Goal: Task Accomplishment & Management: Complete application form

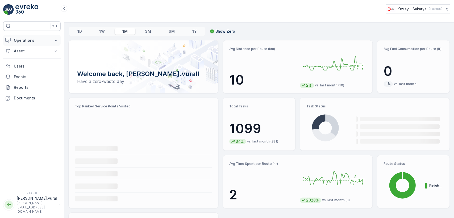
click at [16, 40] on p "Operations" at bounding box center [32, 40] width 36 height 5
click at [30, 64] on p "Routes & Tasks" at bounding box center [27, 64] width 27 height 5
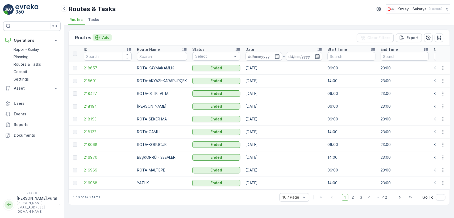
click at [106, 36] on p "Add" at bounding box center [105, 37] width 7 height 5
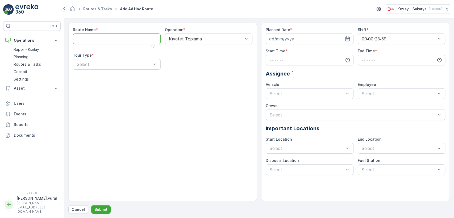
click at [106, 36] on Name "Route Name" at bounding box center [117, 39] width 88 height 11
type Name "E"
type Name "ROTA-ESER OKULU"
click at [116, 62] on div at bounding box center [114, 64] width 76 height 5
click at [102, 77] on div "Static" at bounding box center [116, 77] width 81 height 5
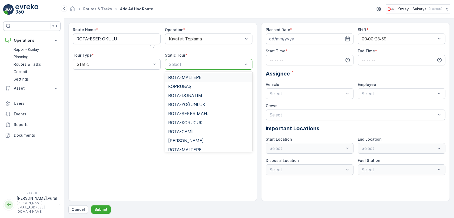
click at [197, 62] on div at bounding box center [206, 64] width 76 height 5
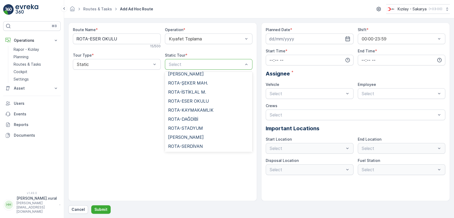
scroll to position [365, 0]
click at [200, 77] on div "ROTA-ESER OKULU" at bounding box center [209, 73] width 88 height 9
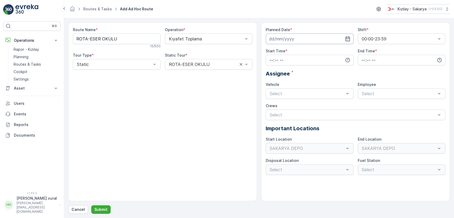
click at [277, 40] on input at bounding box center [310, 39] width 88 height 11
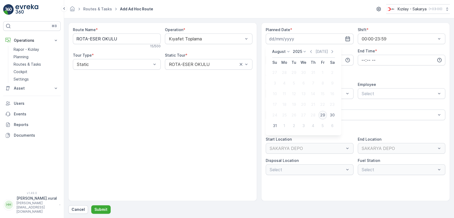
click at [322, 112] on div "29" at bounding box center [323, 115] width 9 height 9
type input "[DATE]"
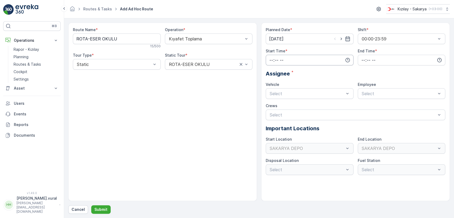
click at [299, 58] on input "time" at bounding box center [310, 60] width 88 height 11
click at [268, 114] on div "06" at bounding box center [271, 113] width 9 height 7
type input "06:00"
click at [363, 64] on input "time" at bounding box center [402, 60] width 88 height 11
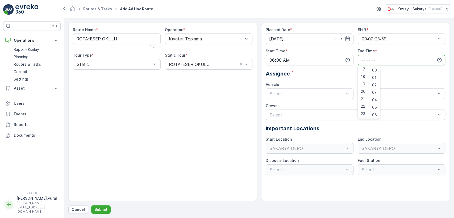
scroll to position [9, 0]
click at [360, 109] on div "22" at bounding box center [363, 106] width 9 height 7
click at [361, 115] on span "23" at bounding box center [363, 113] width 4 height 5
type input "23:00"
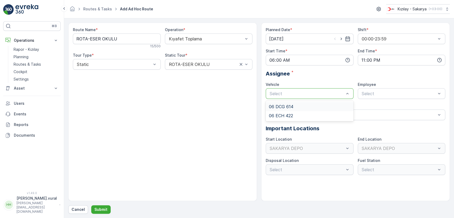
click at [292, 89] on div "Select" at bounding box center [310, 93] width 88 height 11
click at [279, 118] on div "06 ECH 422" at bounding box center [310, 115] width 88 height 9
click at [365, 89] on div "Employee Select" at bounding box center [402, 90] width 88 height 17
click at [365, 89] on div "Select" at bounding box center [402, 93] width 88 height 11
click at [368, 105] on span "06ECH422" at bounding box center [372, 106] width 22 height 5
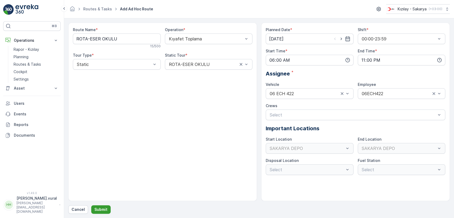
click at [97, 208] on p "Submit" at bounding box center [100, 209] width 13 height 5
